Goal: Information Seeking & Learning: Learn about a topic

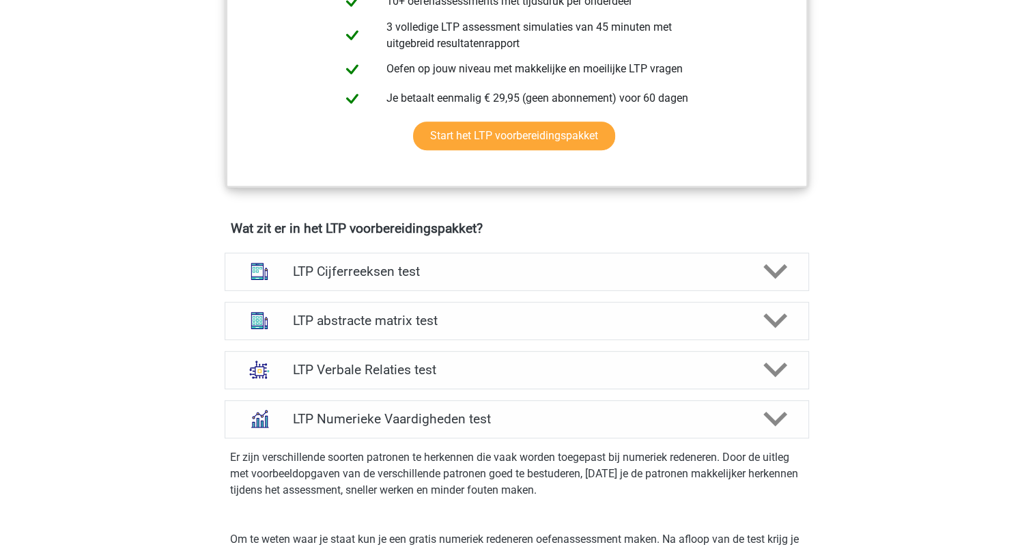
scroll to position [819, 0]
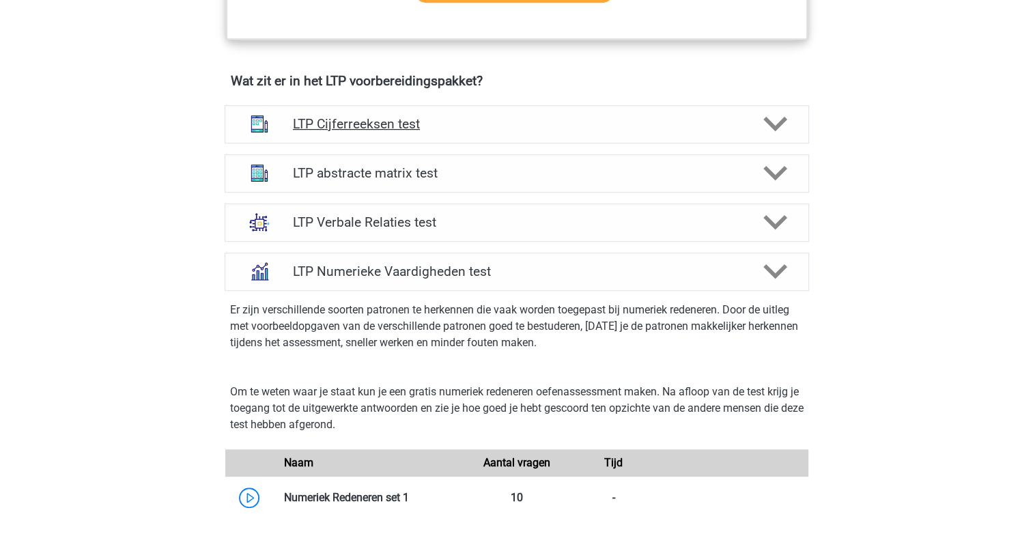
click at [377, 126] on h4 "LTP Cijferreeksen test" at bounding box center [516, 124] width 447 height 16
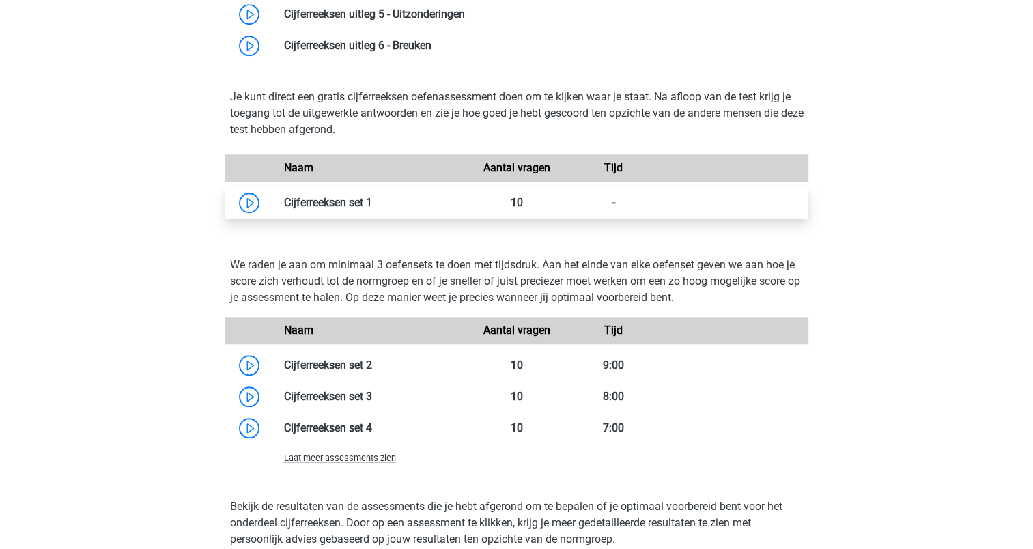
scroll to position [887, 0]
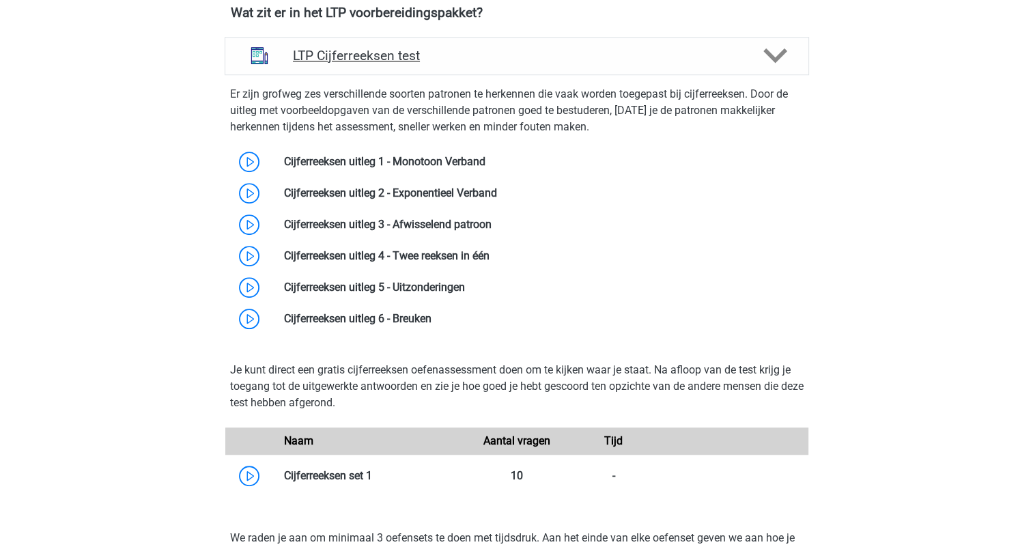
click at [395, 71] on div "LTP Cijferreeksen test" at bounding box center [517, 56] width 584 height 38
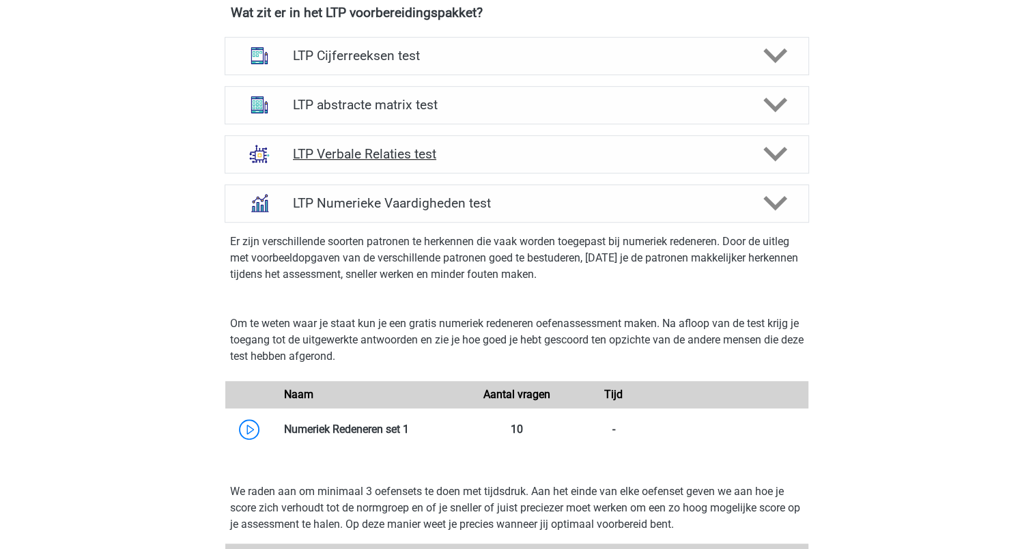
click at [417, 146] on h4 "LTP Verbale Relaties test" at bounding box center [516, 154] width 447 height 16
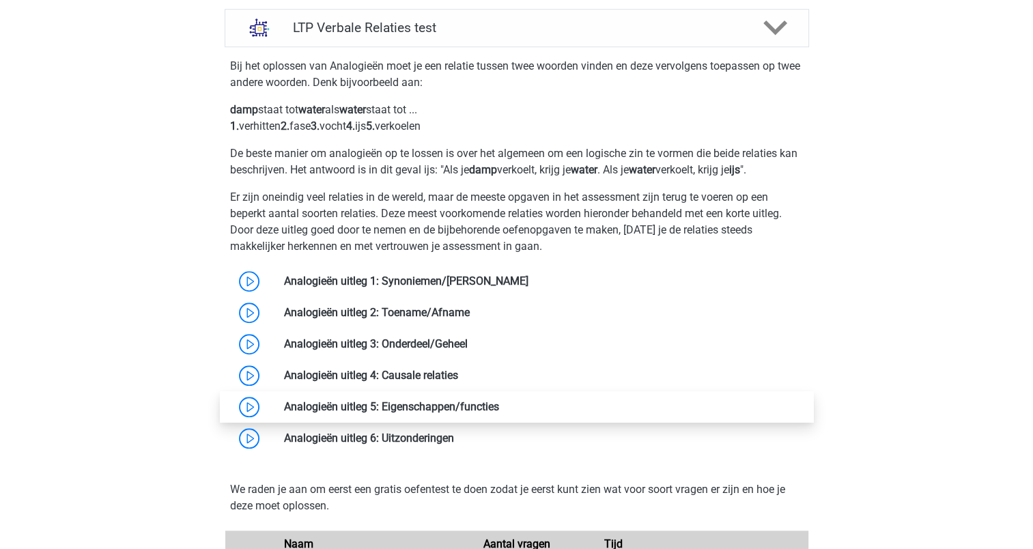
scroll to position [1092, 0]
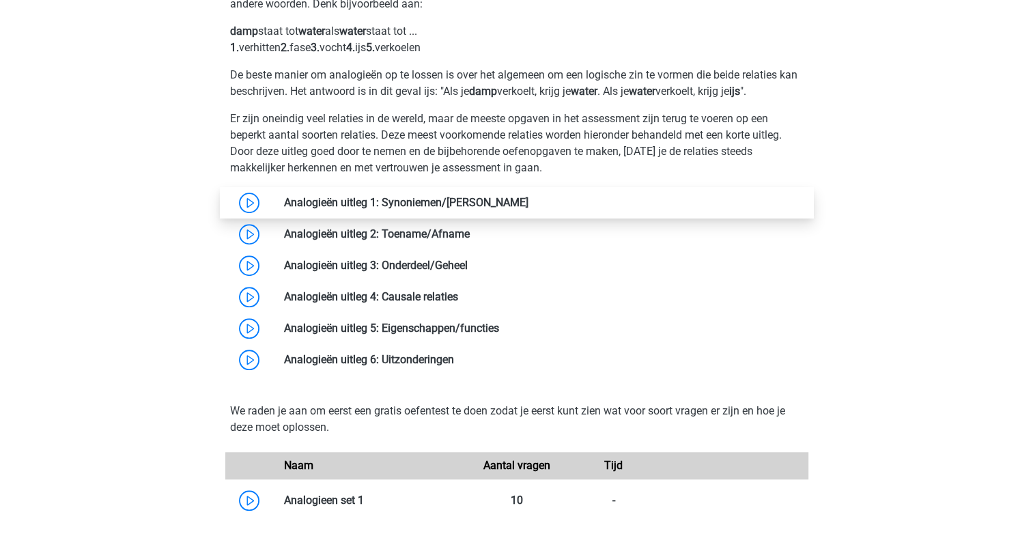
click at [528, 203] on link at bounding box center [528, 202] width 0 height 13
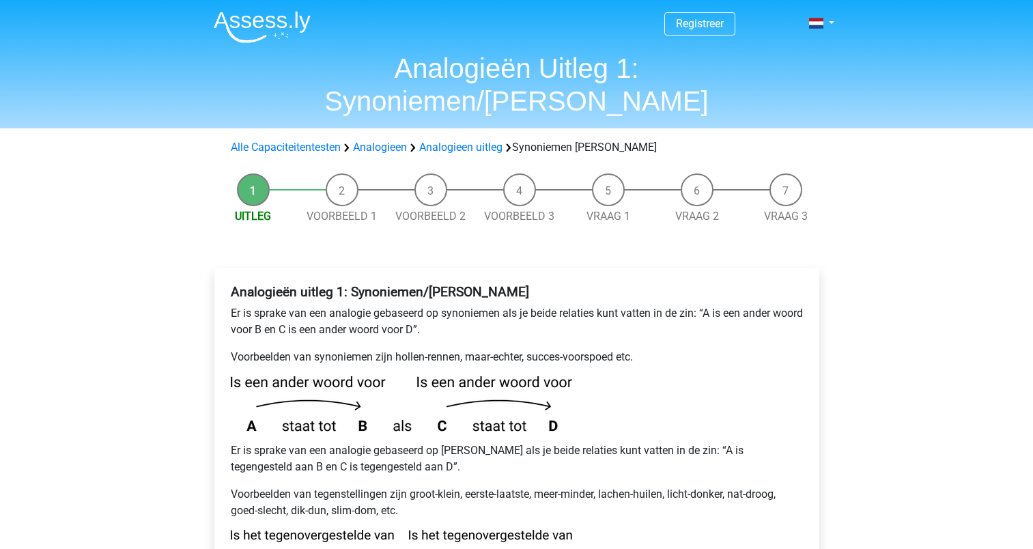
scroll to position [205, 0]
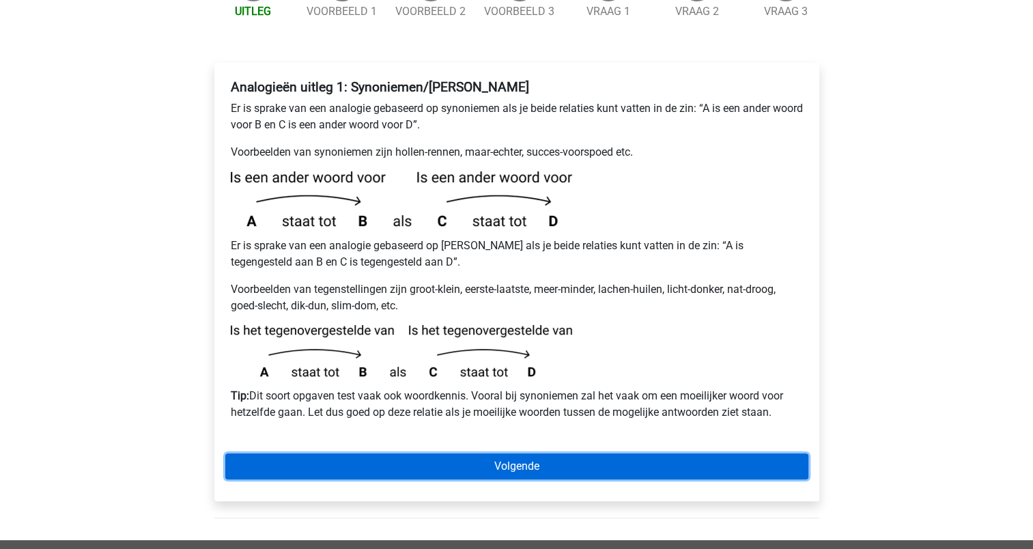
click at [431, 453] on link "Volgende" at bounding box center [516, 466] width 583 height 26
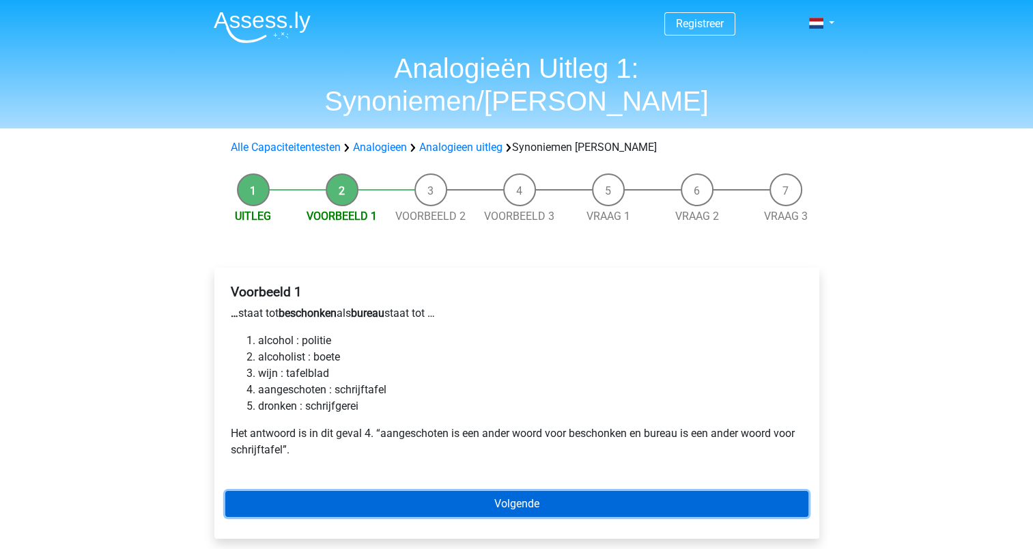
click at [333, 491] on link "Volgende" at bounding box center [516, 504] width 583 height 26
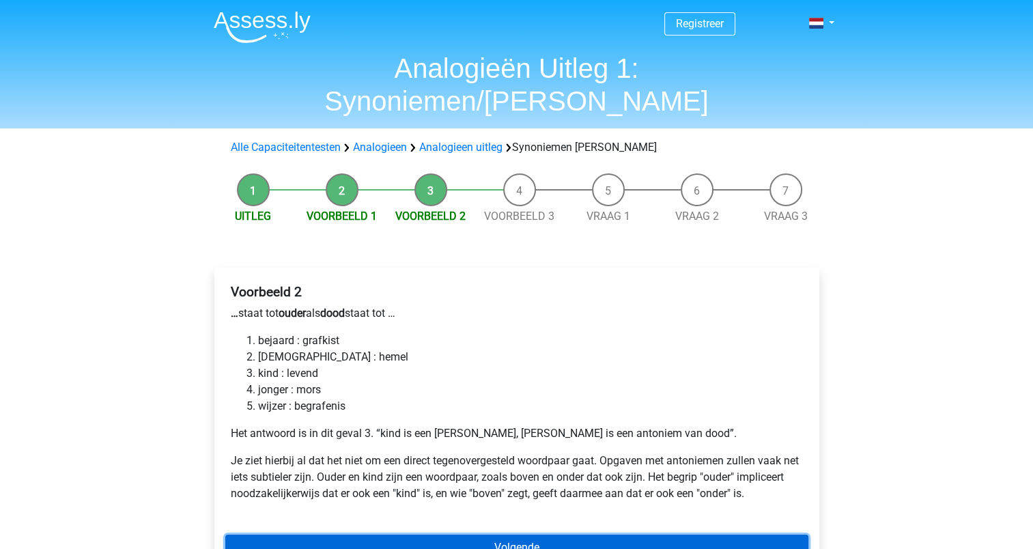
click at [365, 534] on link "Volgende" at bounding box center [516, 547] width 583 height 26
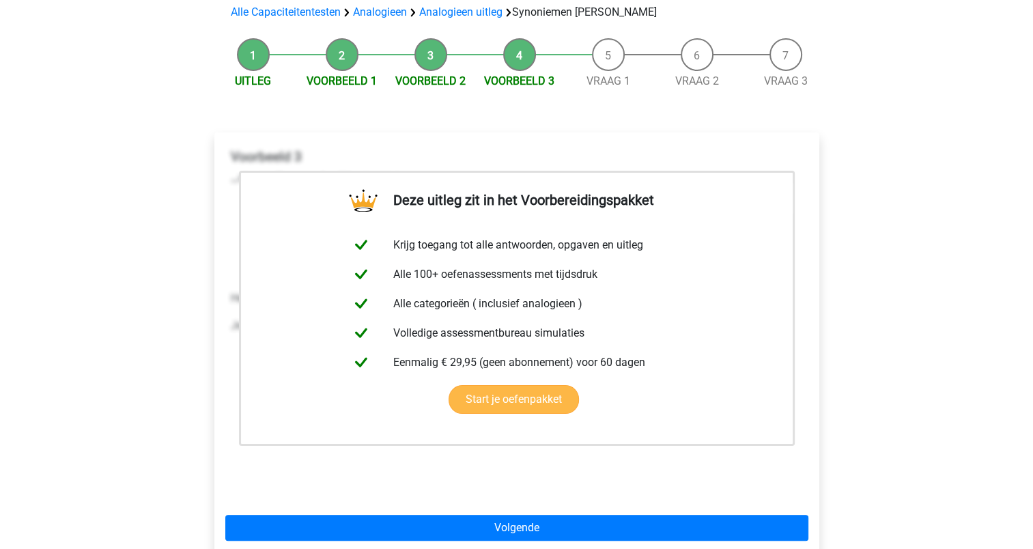
scroll to position [137, 0]
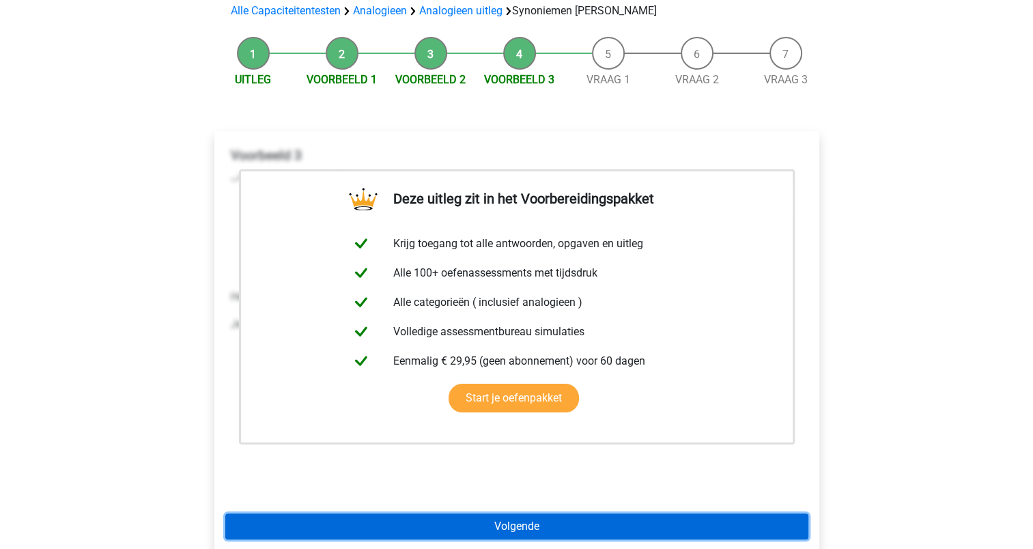
click at [491, 513] on link "Volgende" at bounding box center [516, 526] width 583 height 26
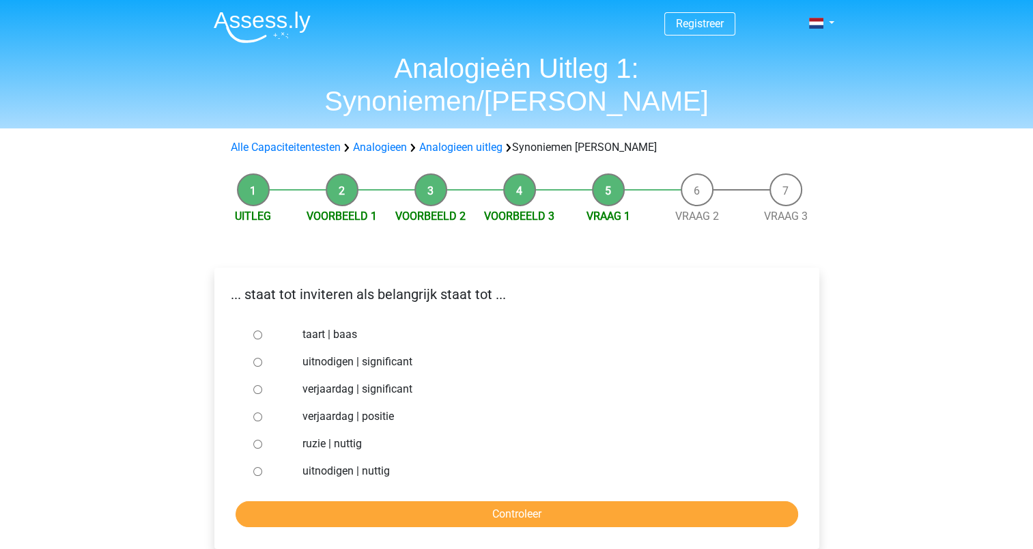
click at [297, 348] on div "uitnodigen | significant" at bounding box center [538, 361] width 493 height 27
drag, startPoint x: 300, startPoint y: 337, endPoint x: 306, endPoint y: 326, distance: 12.8
click at [300, 348] on div "uitnodigen | significant" at bounding box center [538, 361] width 493 height 27
click at [307, 354] on label "uitnodigen | significant" at bounding box center [538, 362] width 472 height 16
click at [262, 358] on input "uitnodigen | significant" at bounding box center [257, 362] width 9 height 9
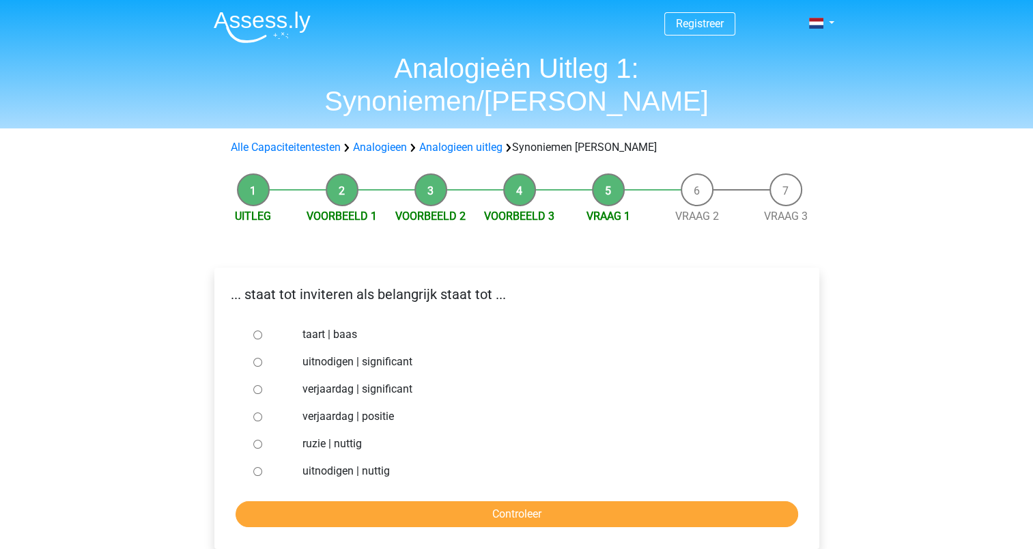
radio input "true"
click at [422, 501] on input "Controleer" at bounding box center [516, 514] width 562 height 26
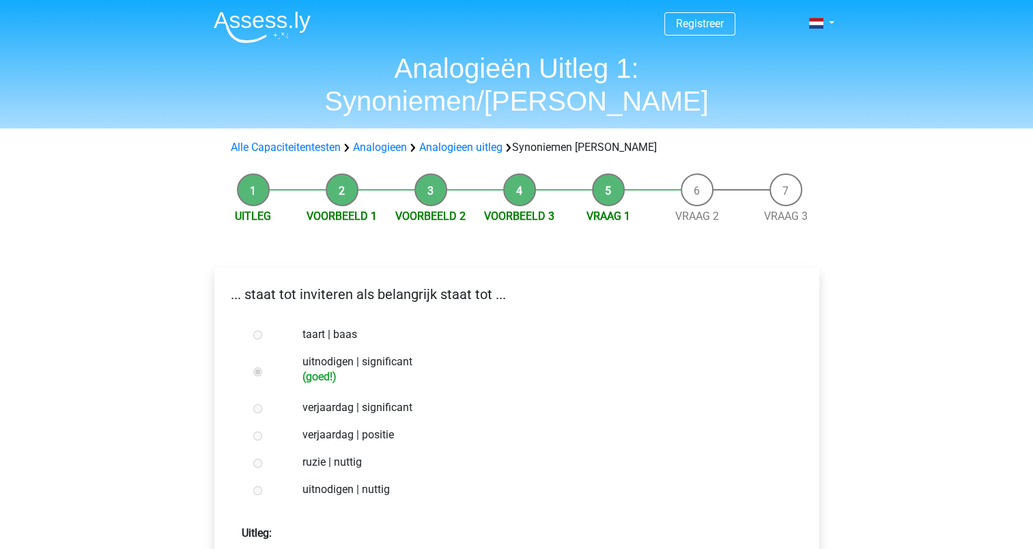
scroll to position [137, 0]
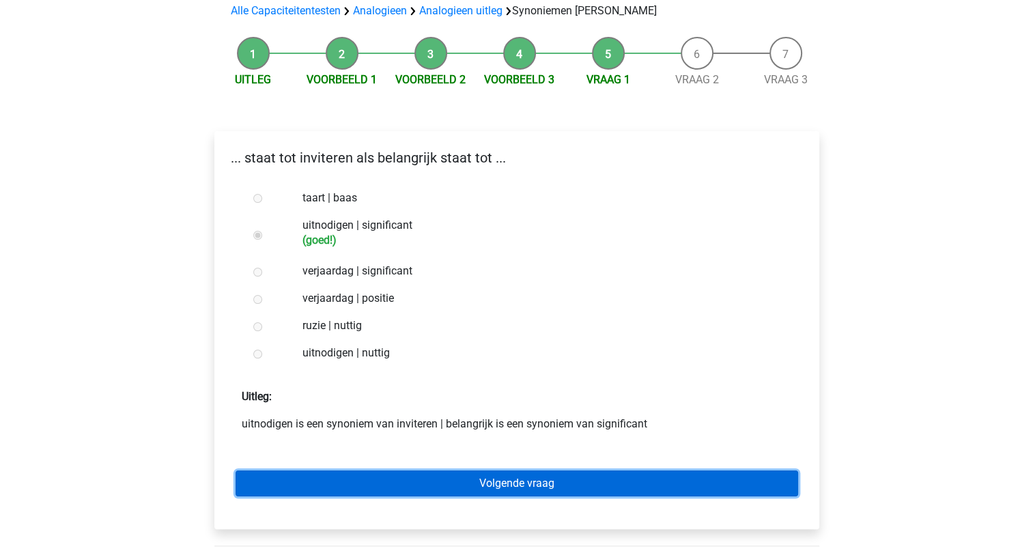
click at [442, 470] on link "Volgende vraag" at bounding box center [516, 483] width 562 height 26
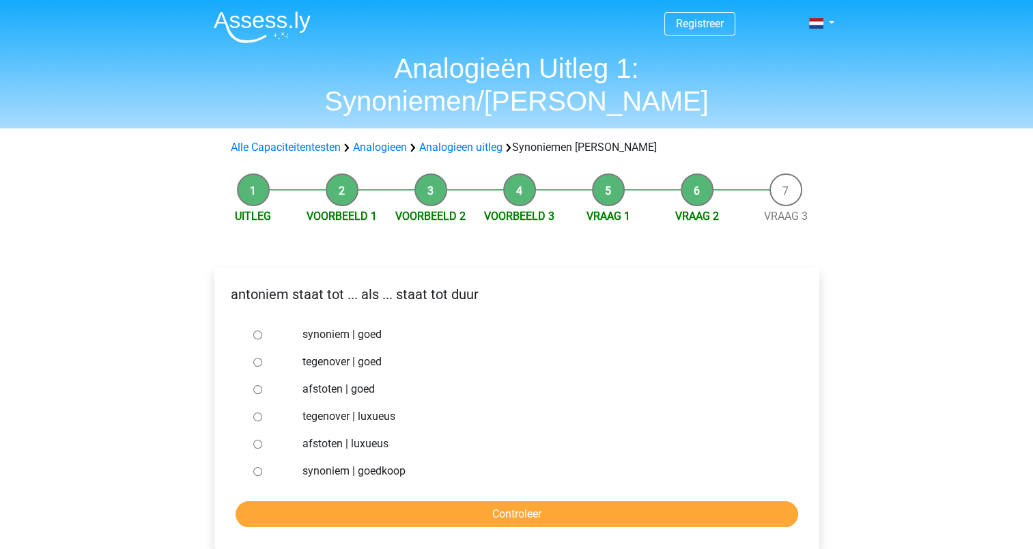
click at [363, 457] on div "synoniem | goedkoop" at bounding box center [538, 470] width 493 height 27
click at [363, 463] on label "synoniem | goedkoop" at bounding box center [538, 471] width 472 height 16
click at [262, 467] on input "synoniem | goedkoop" at bounding box center [257, 471] width 9 height 9
radio input "true"
click at [364, 501] on input "Controleer" at bounding box center [516, 514] width 562 height 26
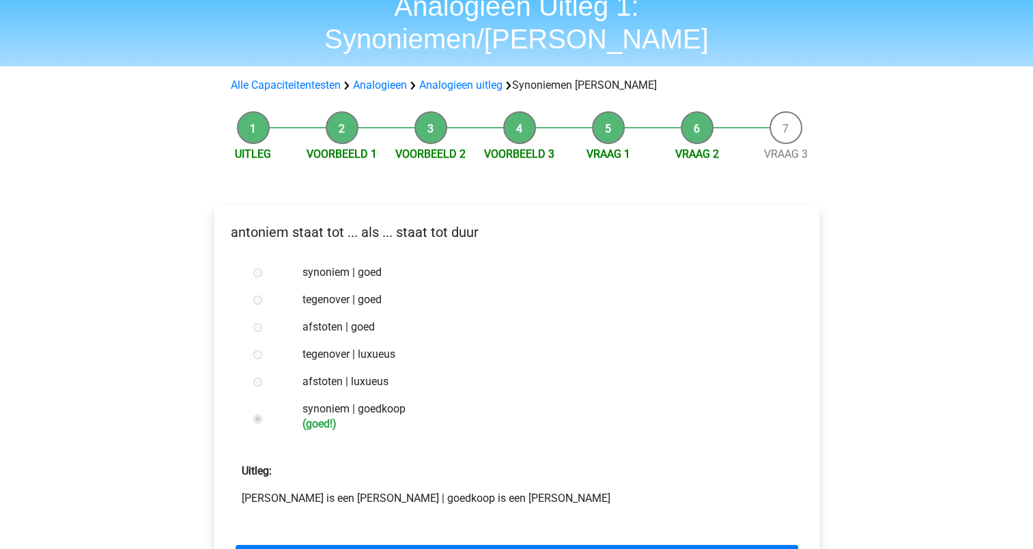
scroll to position [137, 0]
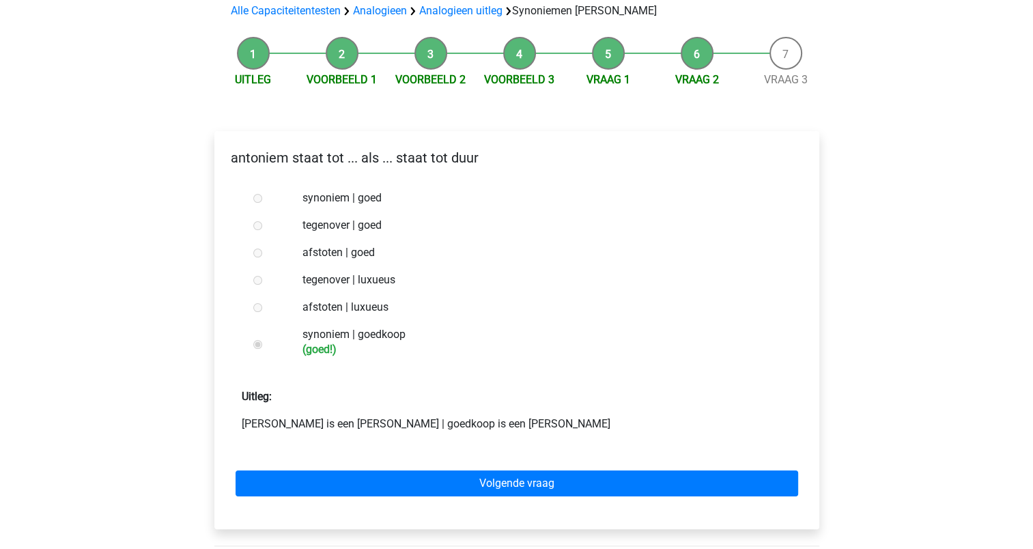
click at [357, 443] on div "Volgende vraag" at bounding box center [516, 480] width 583 height 75
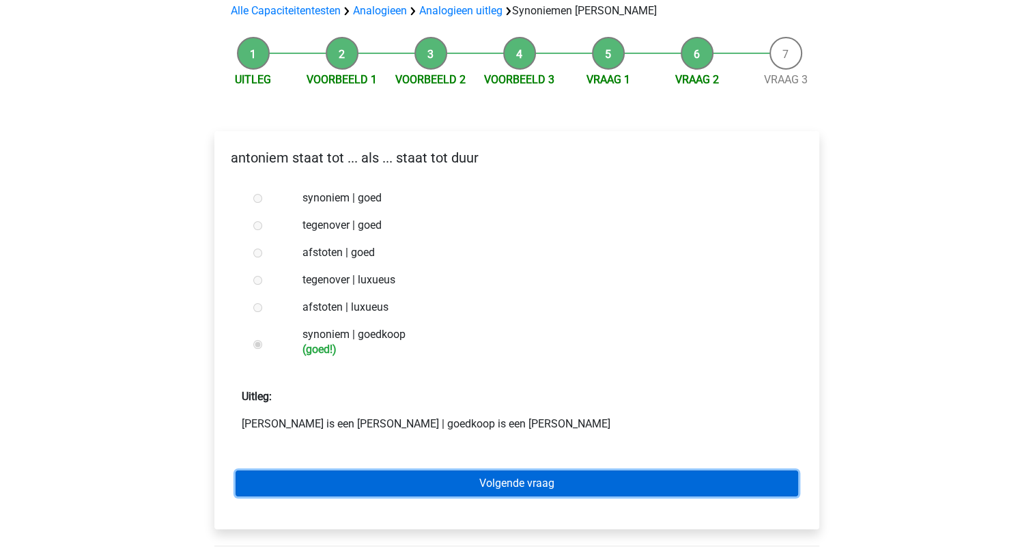
click at [363, 470] on link "Volgende vraag" at bounding box center [516, 483] width 562 height 26
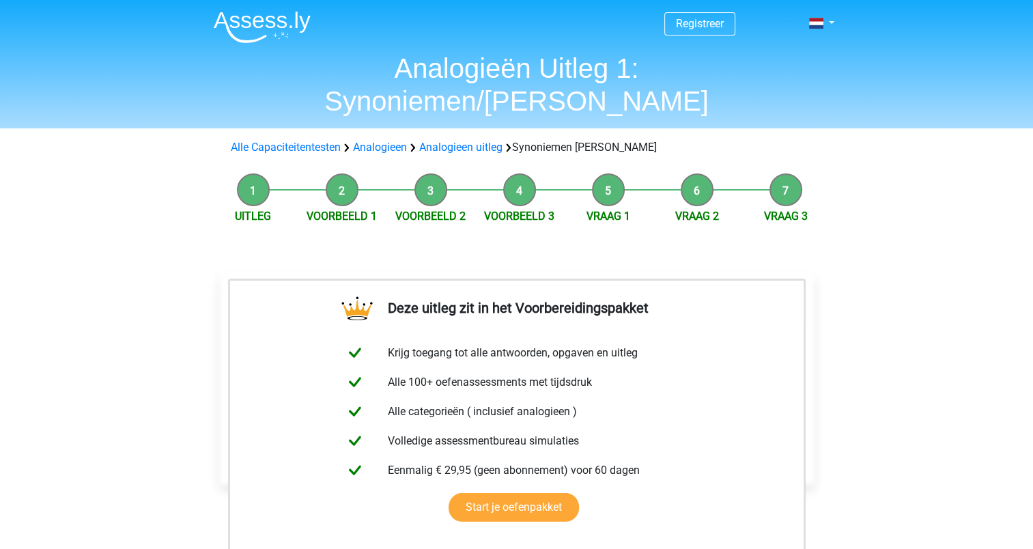
scroll to position [205, 0]
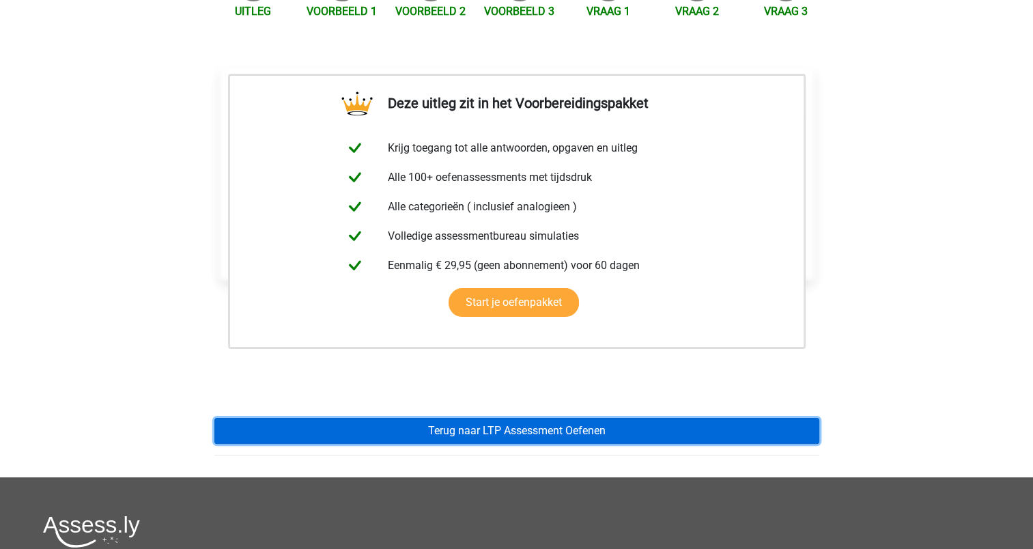
click at [423, 418] on link "Terug naar LTP Assessment Oefenen" at bounding box center [516, 431] width 605 height 26
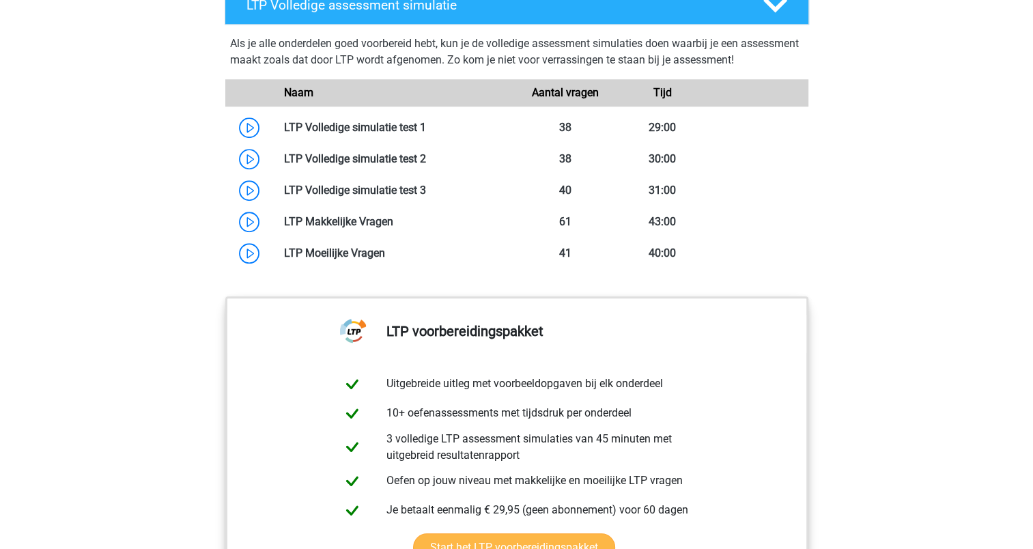
scroll to position [1024, 0]
